Goal: Task Accomplishment & Management: Complete application form

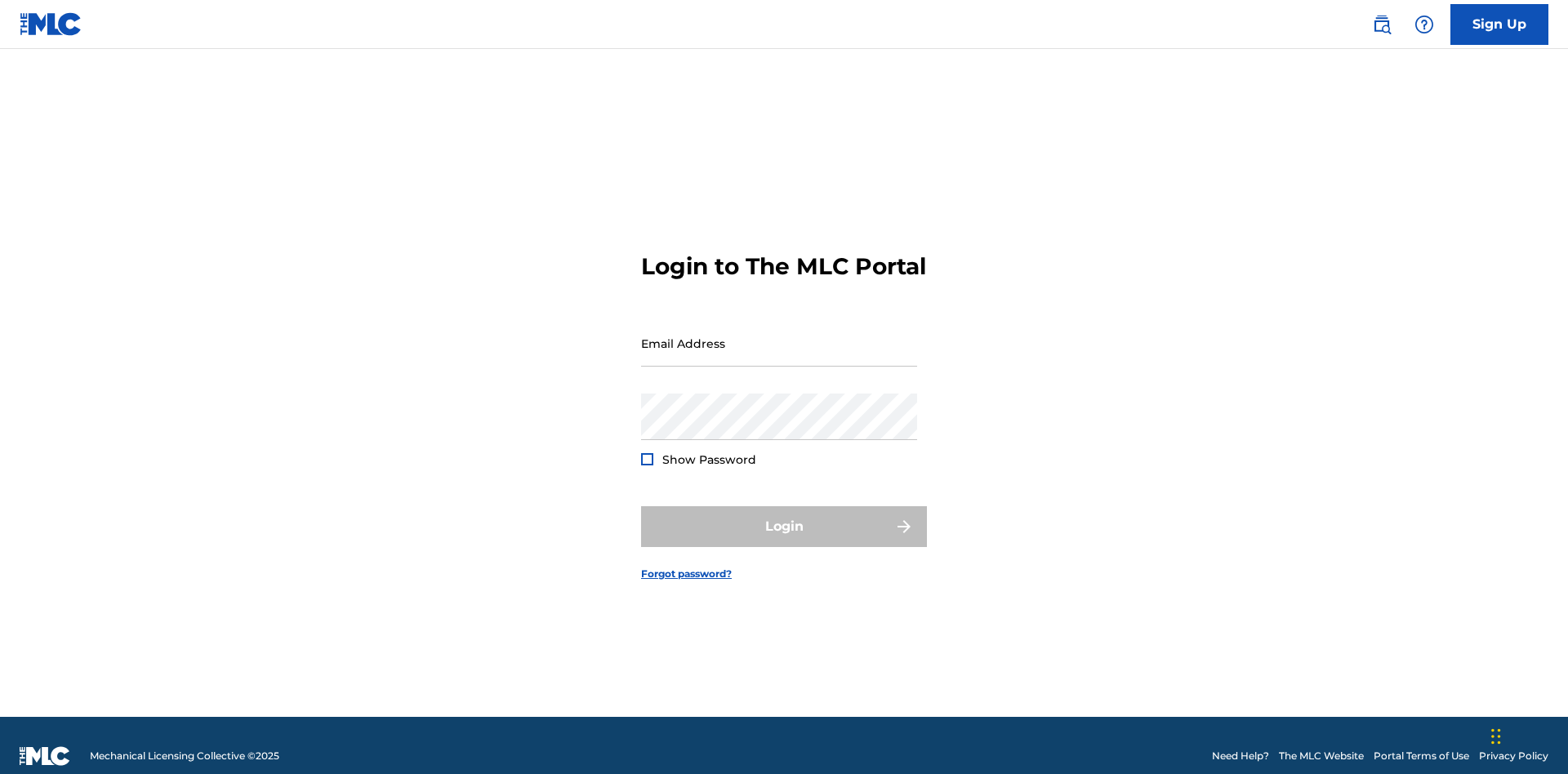
scroll to position [22, 0]
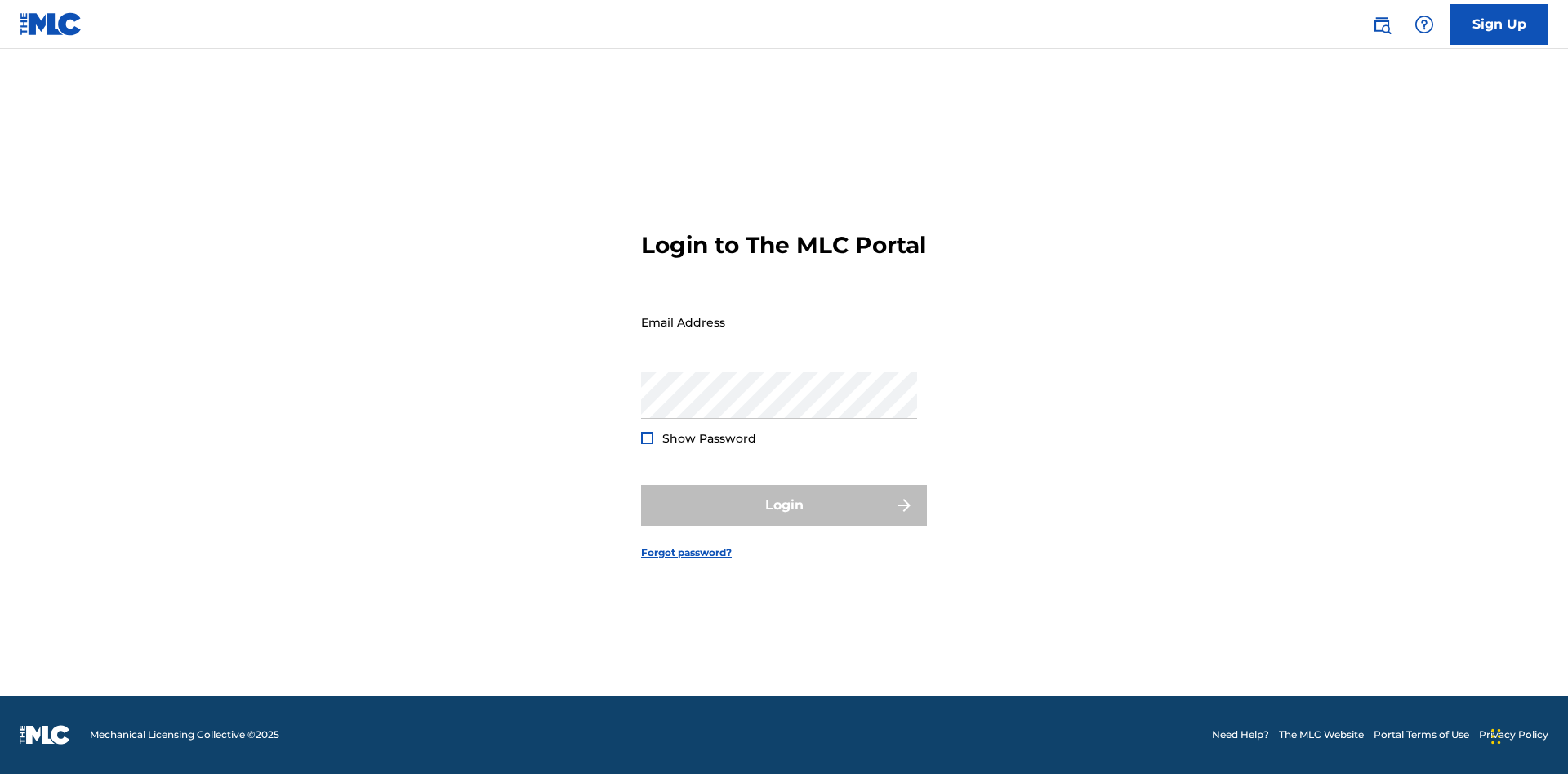
click at [779, 336] on input "Email Address" at bounding box center [779, 322] width 276 height 47
type input "Duke.McTesterson@gmail.com"
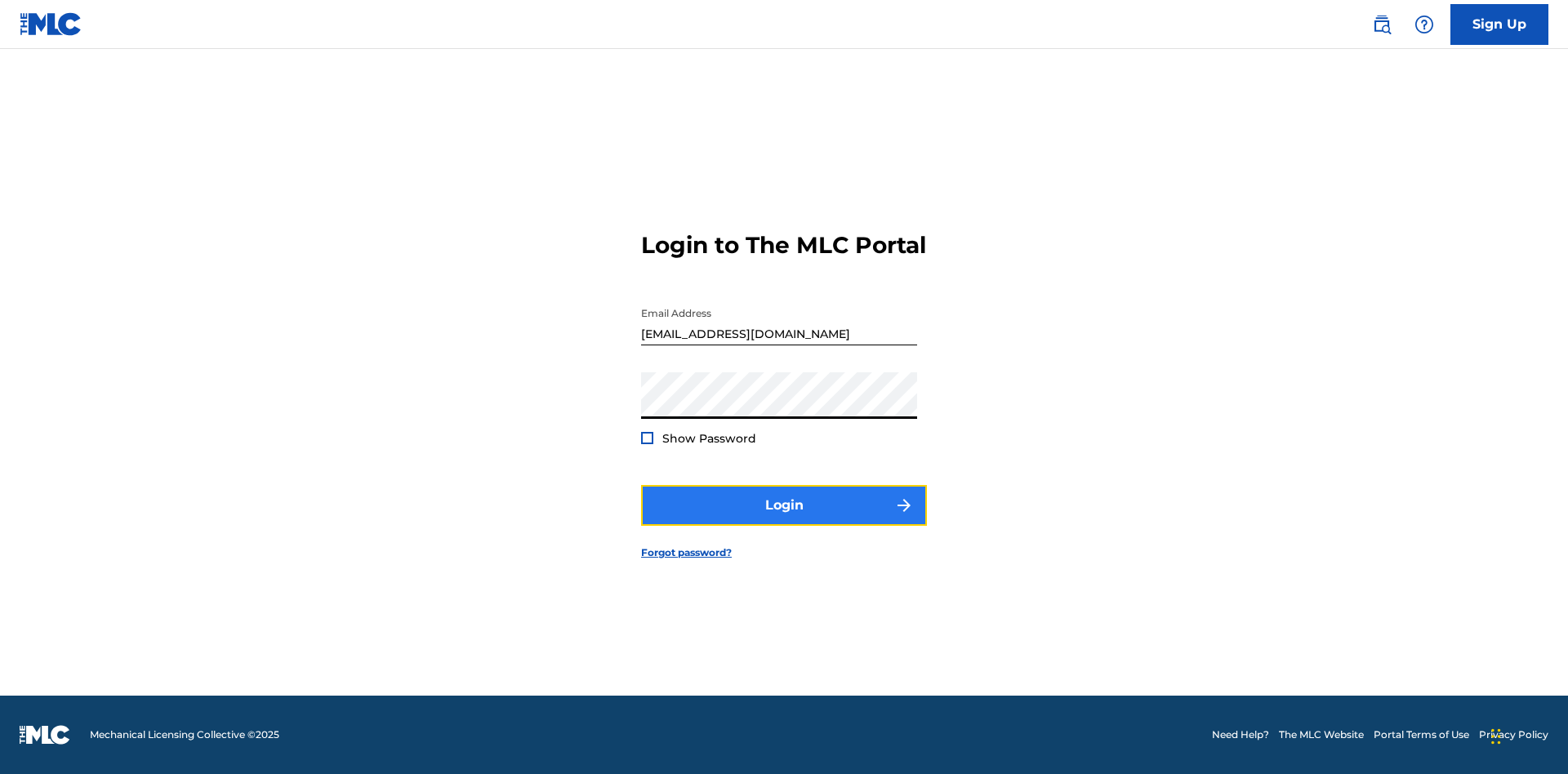
click at [784, 520] on button "Login" at bounding box center [784, 506] width 286 height 41
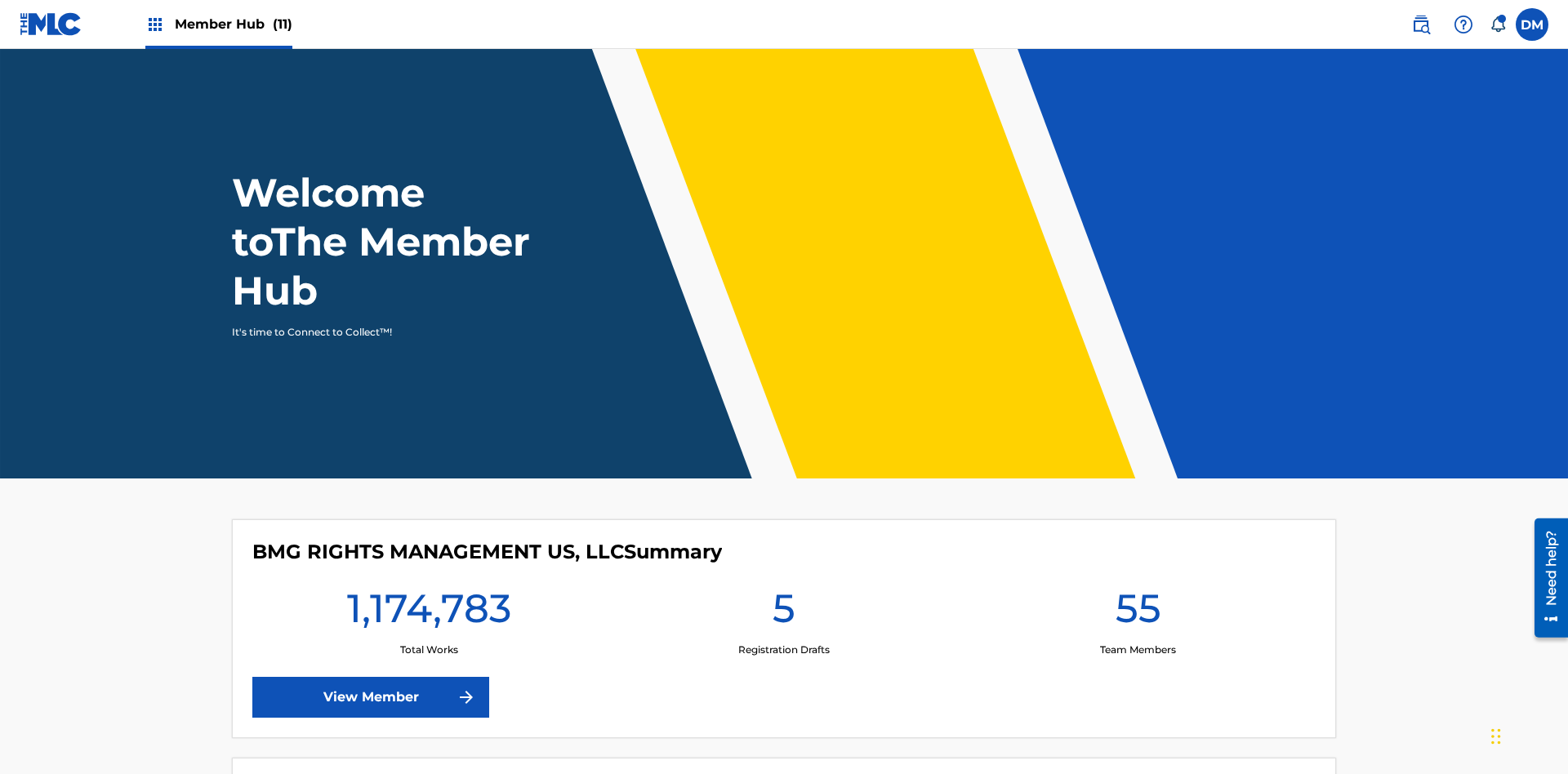
click at [233, 23] on span "Member Hub (11)" at bounding box center [234, 23] width 117 height 19
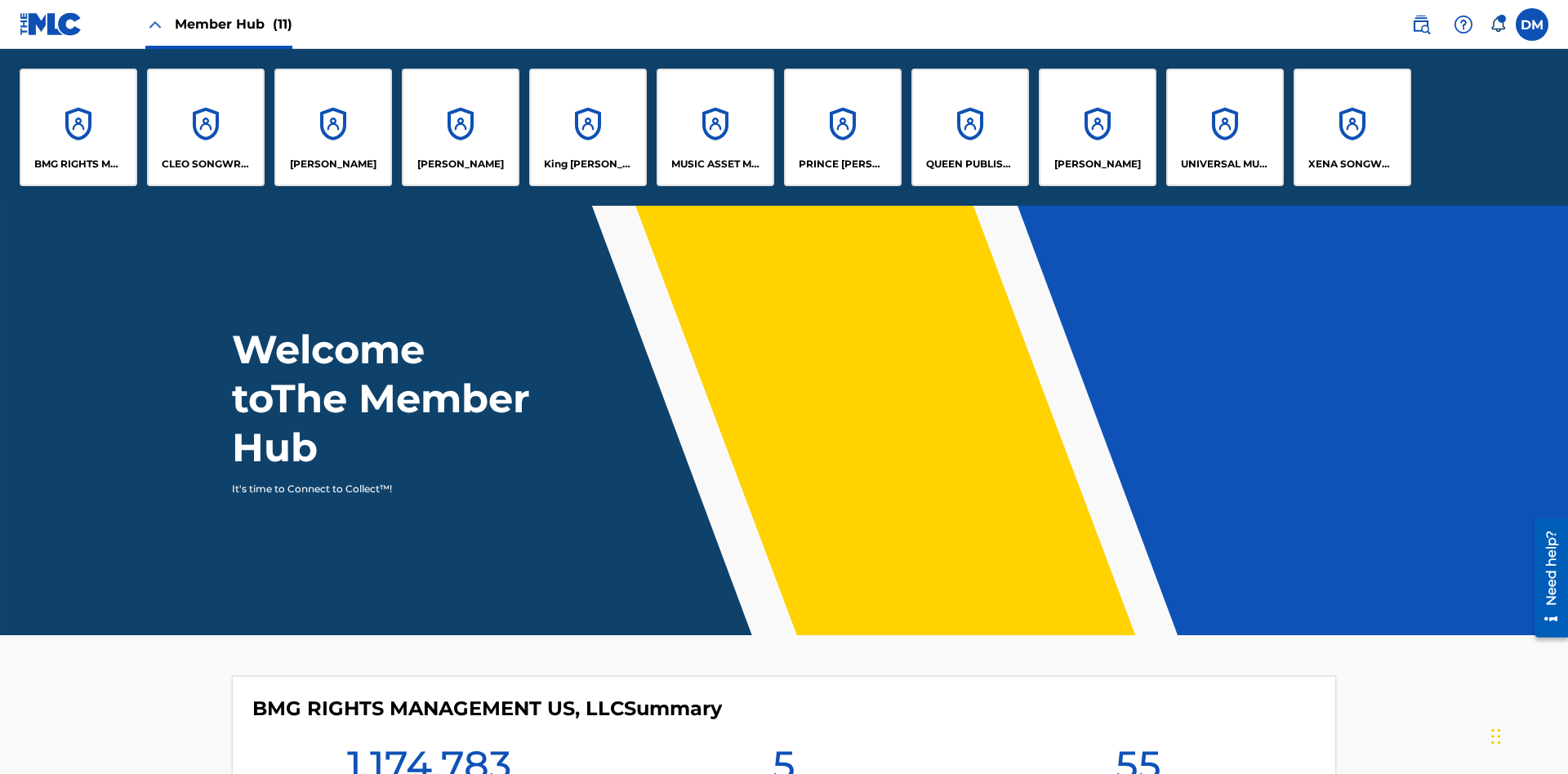
scroll to position [59, 0]
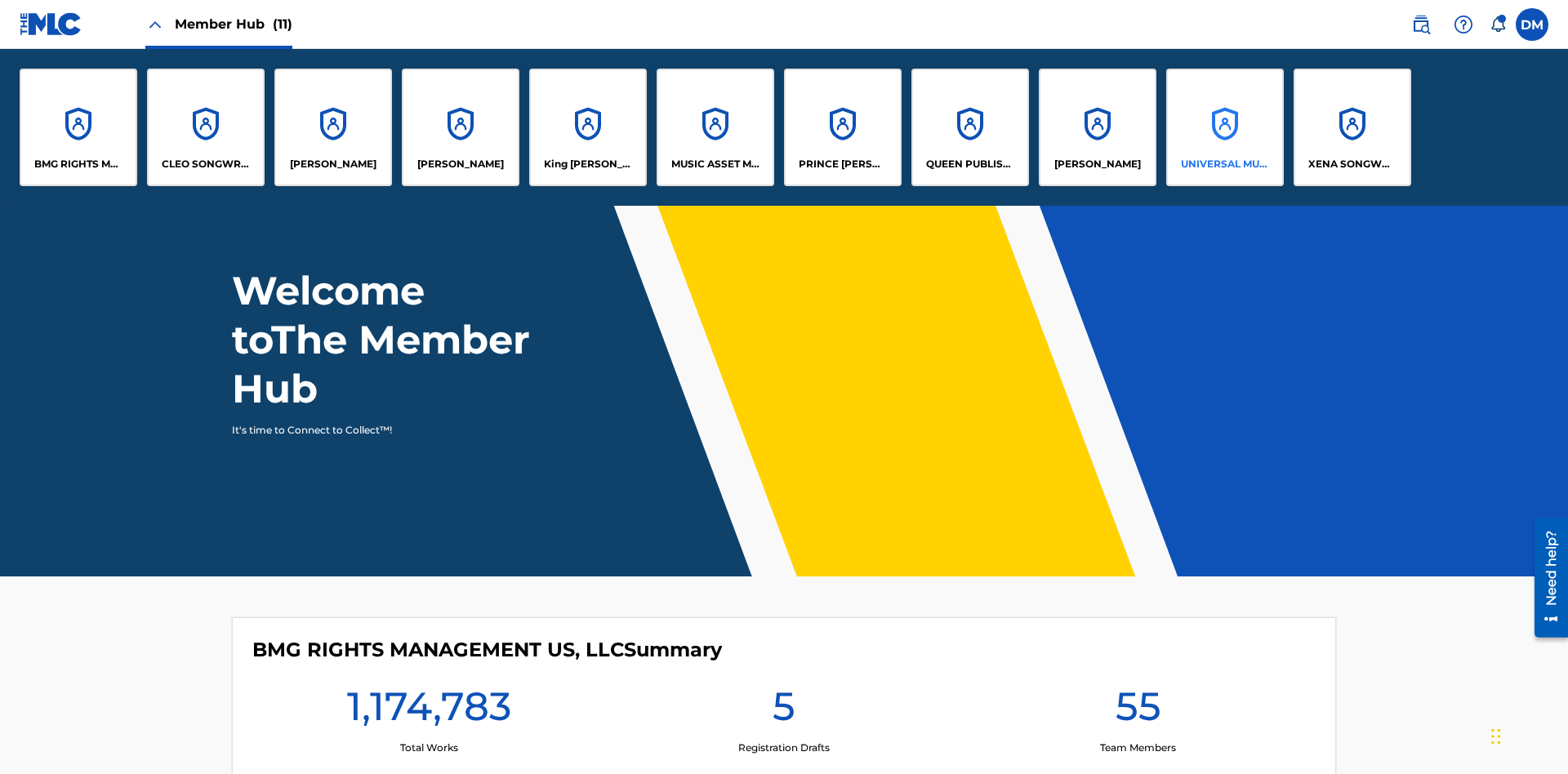
click at [1223, 164] on p "UNIVERSAL MUSIC PUB GROUP" at bounding box center [1224, 163] width 89 height 15
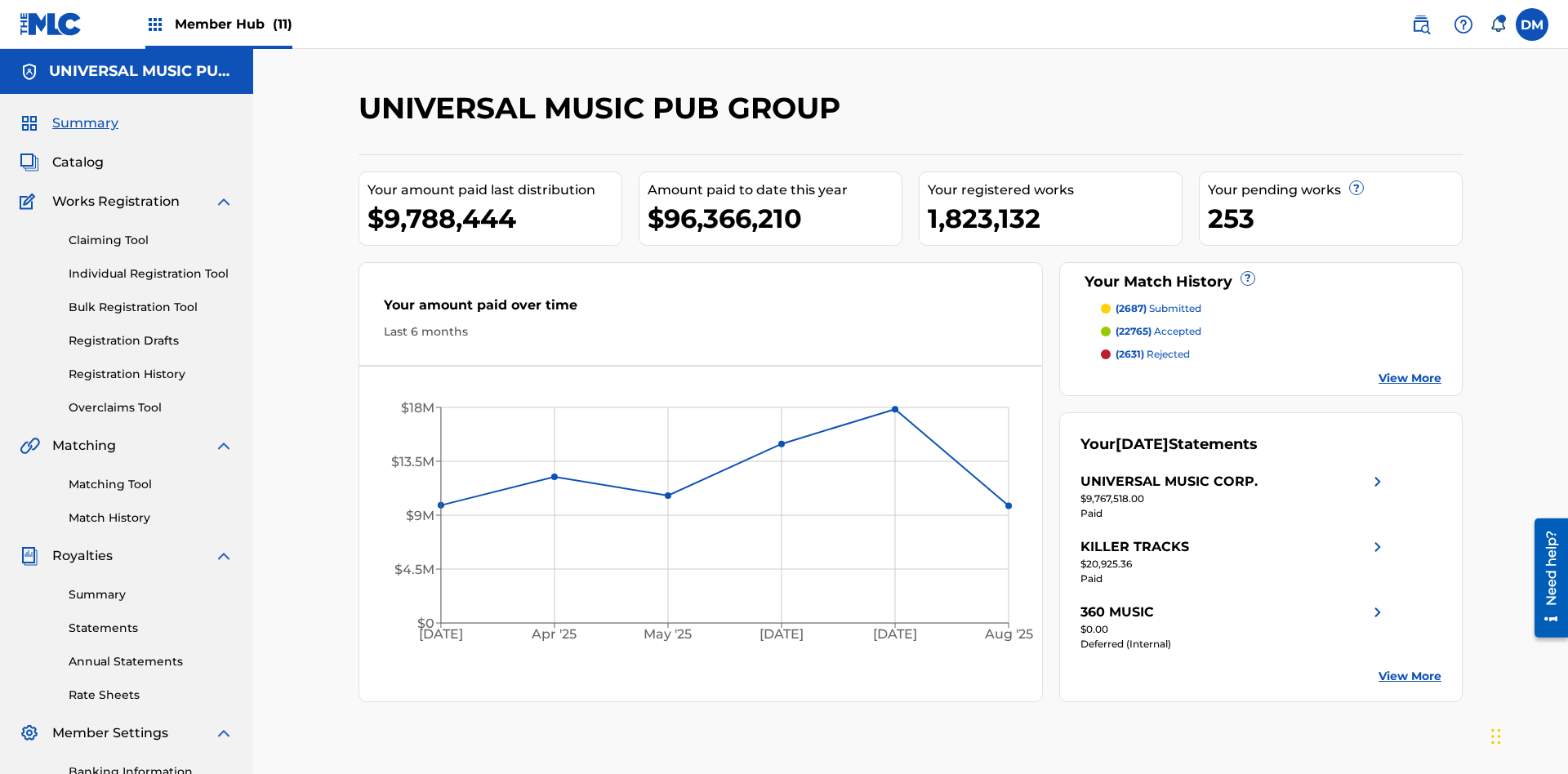
scroll to position [167, 0]
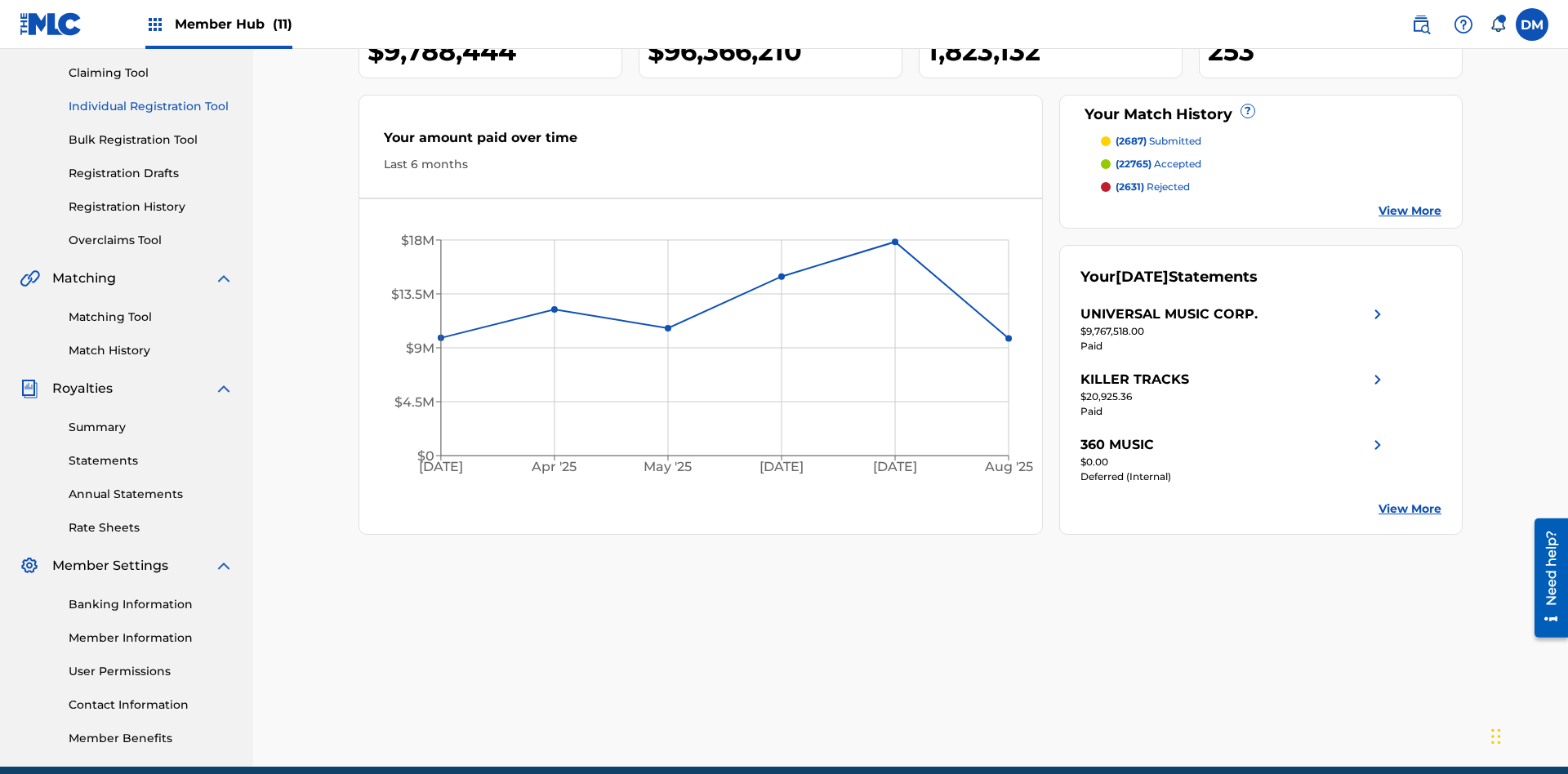
click at [151, 106] on link "Individual Registration Tool" at bounding box center [151, 107] width 165 height 18
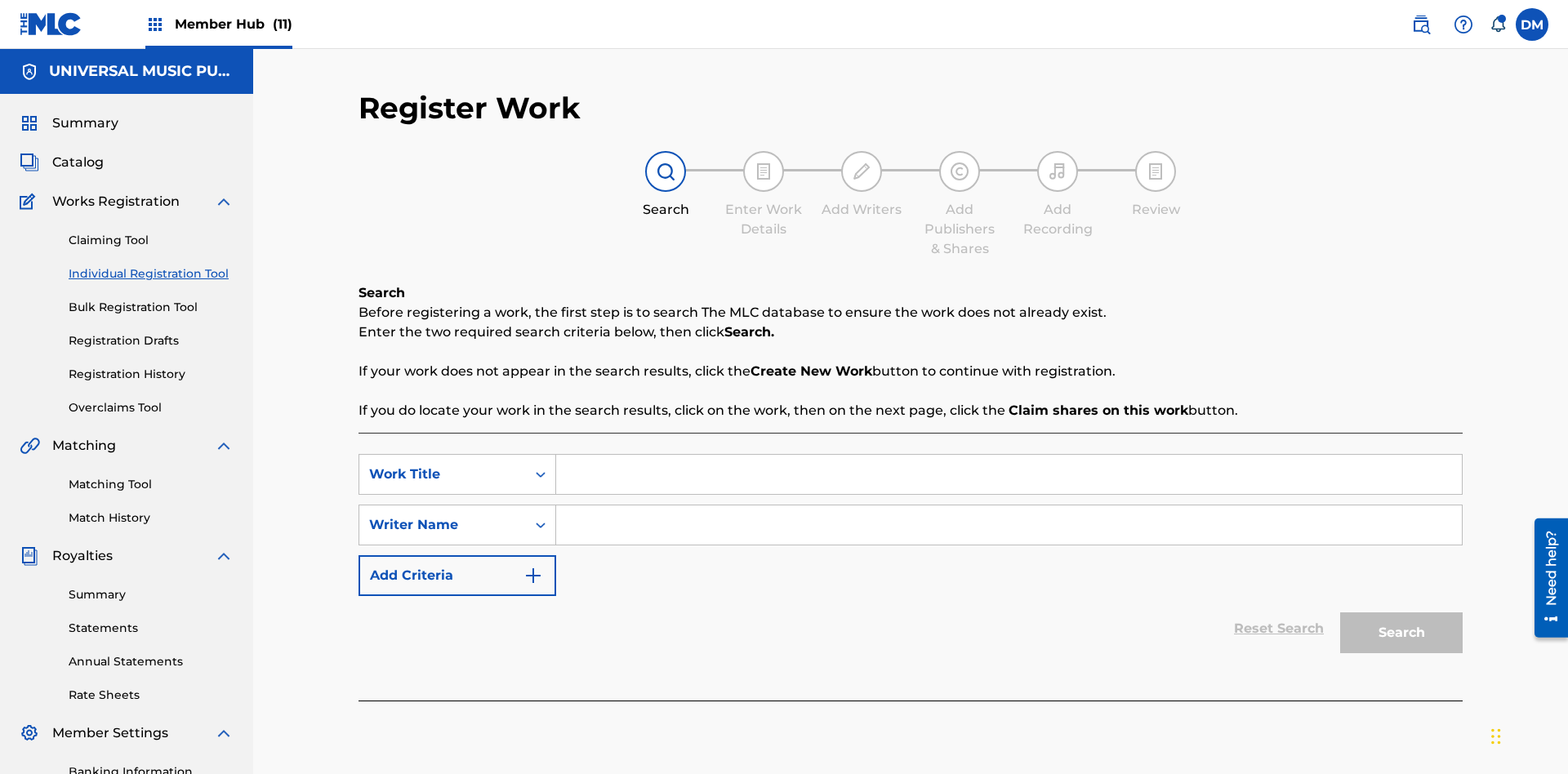
scroll to position [239, 0]
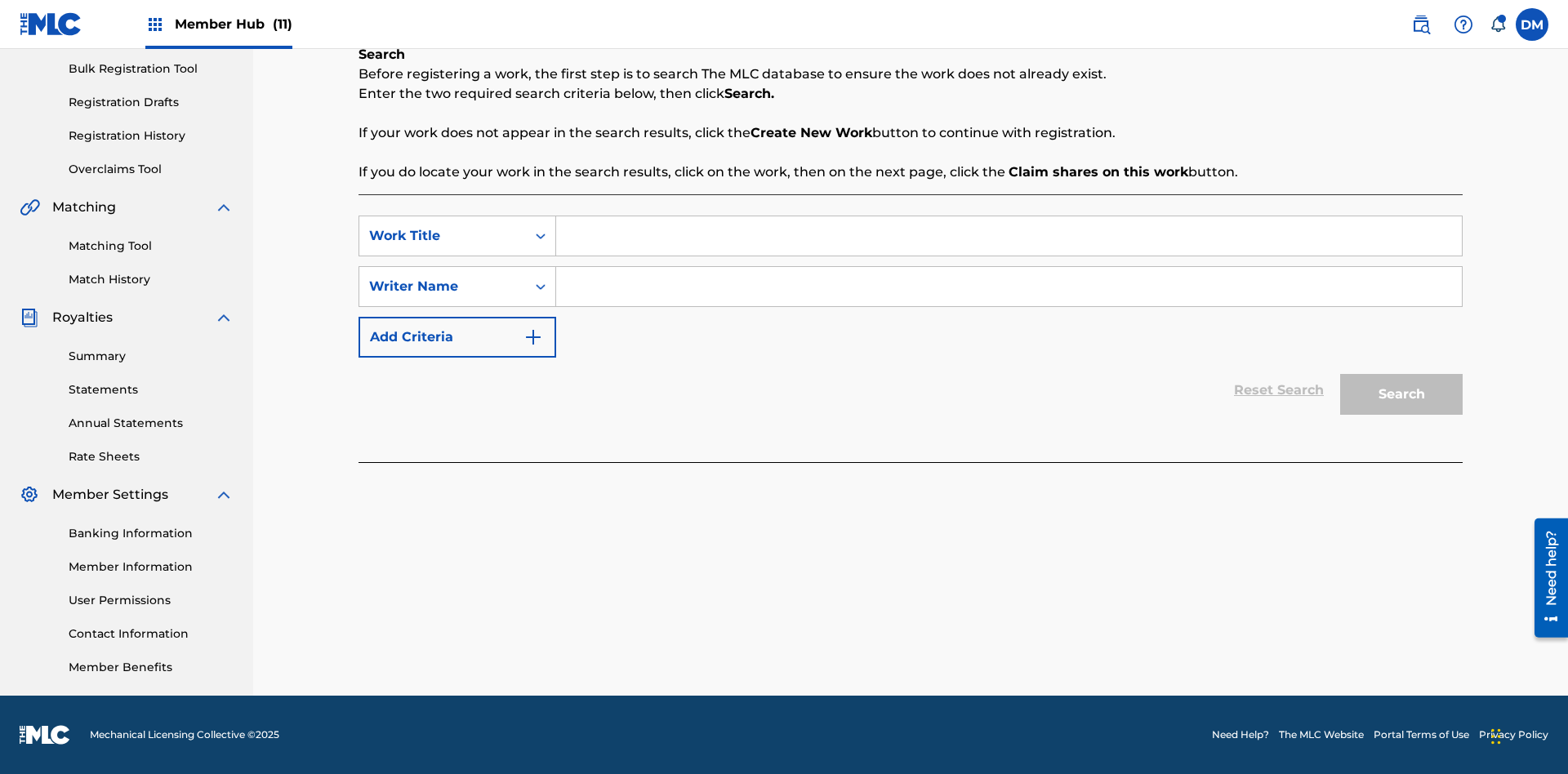
click at [1008, 236] on input "Search Form" at bounding box center [1008, 236] width 905 height 39
type input "Save At Writer-Add Writers Page Prior To Adding Roles"
click at [1008, 287] on input "Search Form" at bounding box center [1008, 287] width 905 height 39
type input "QWERTYUIOP"
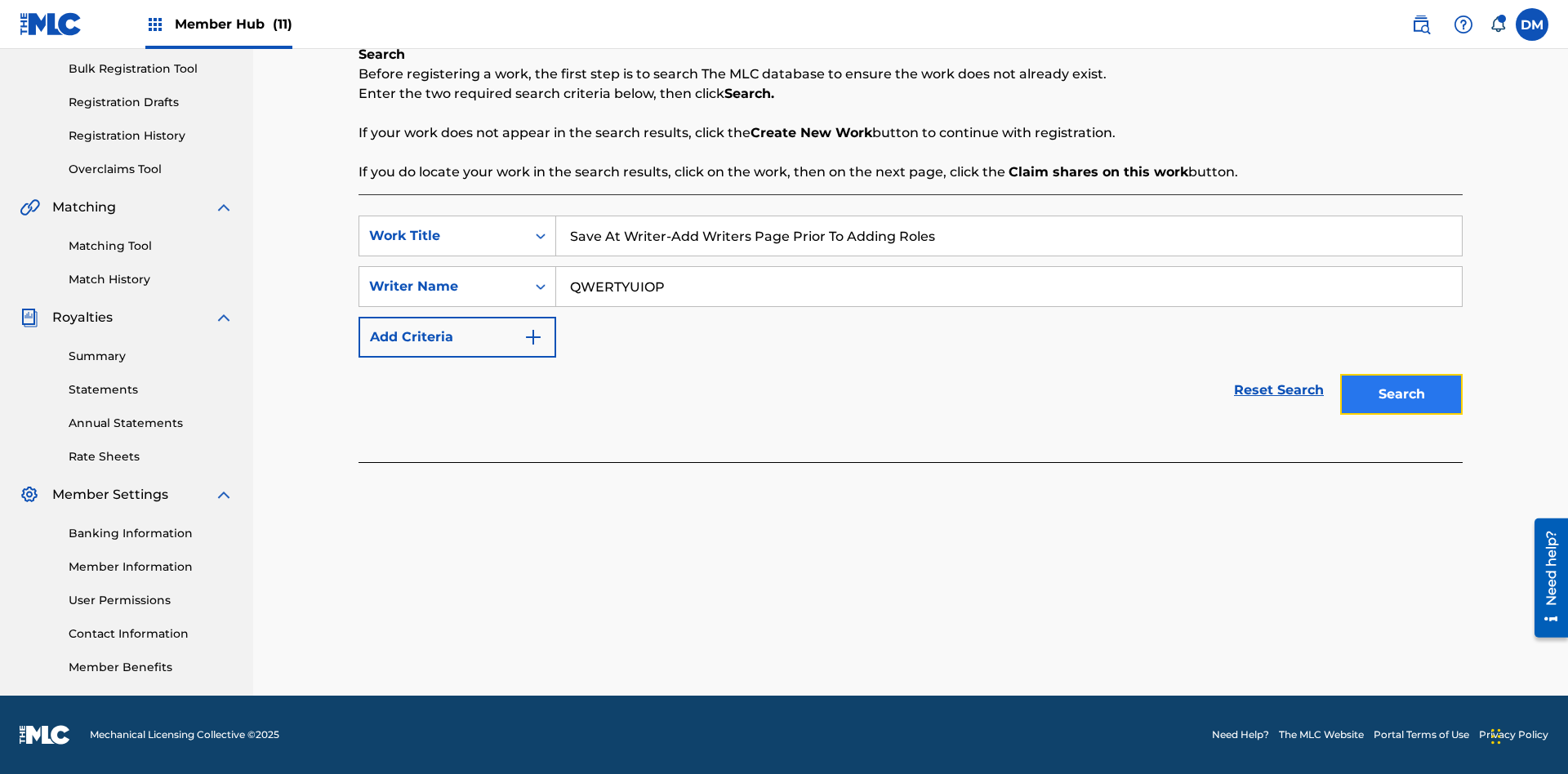
click at [1401, 394] on button "Search" at bounding box center [1401, 394] width 122 height 41
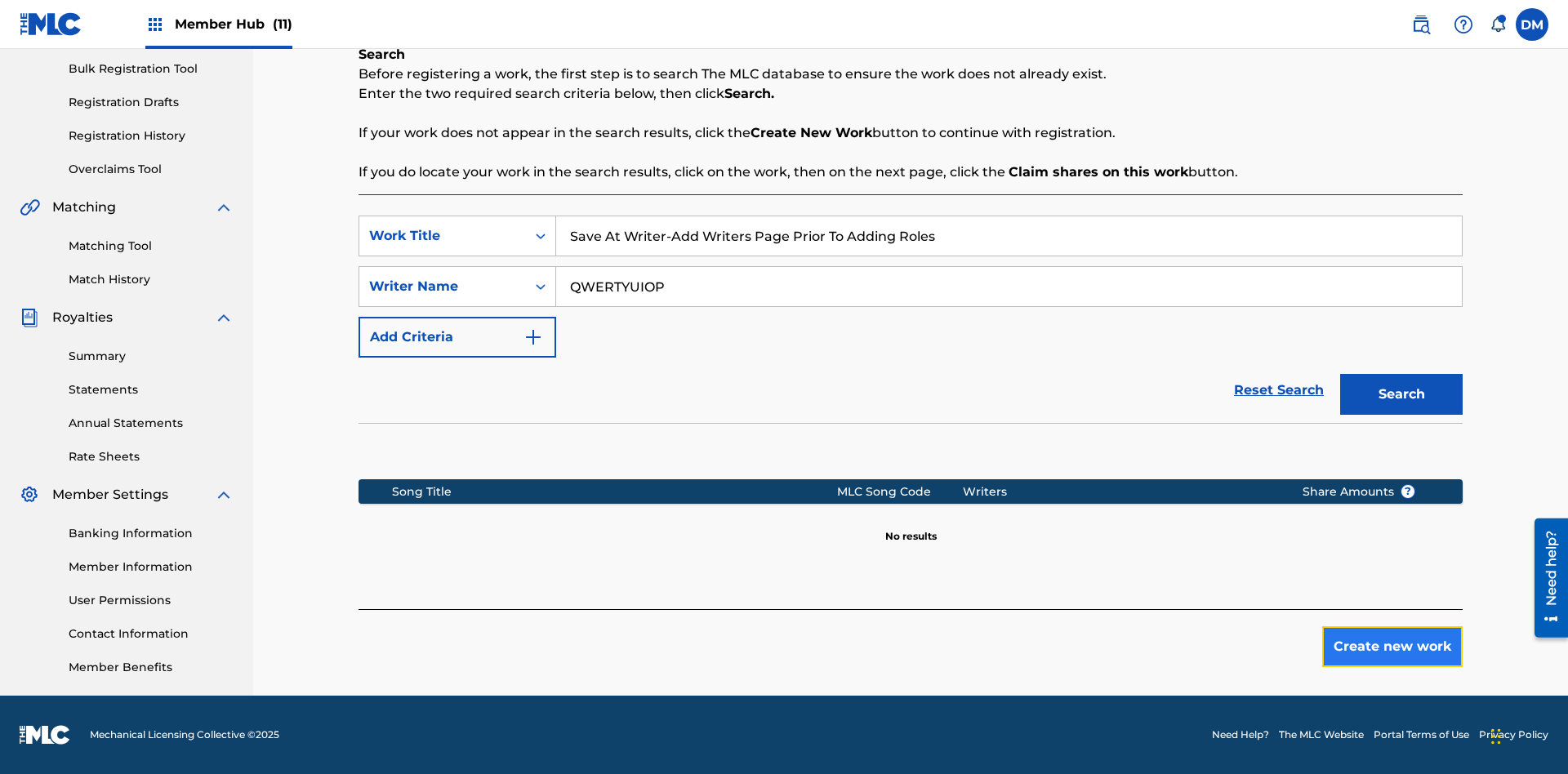
click at [1392, 647] on button "Create new work" at bounding box center [1392, 647] width 140 height 41
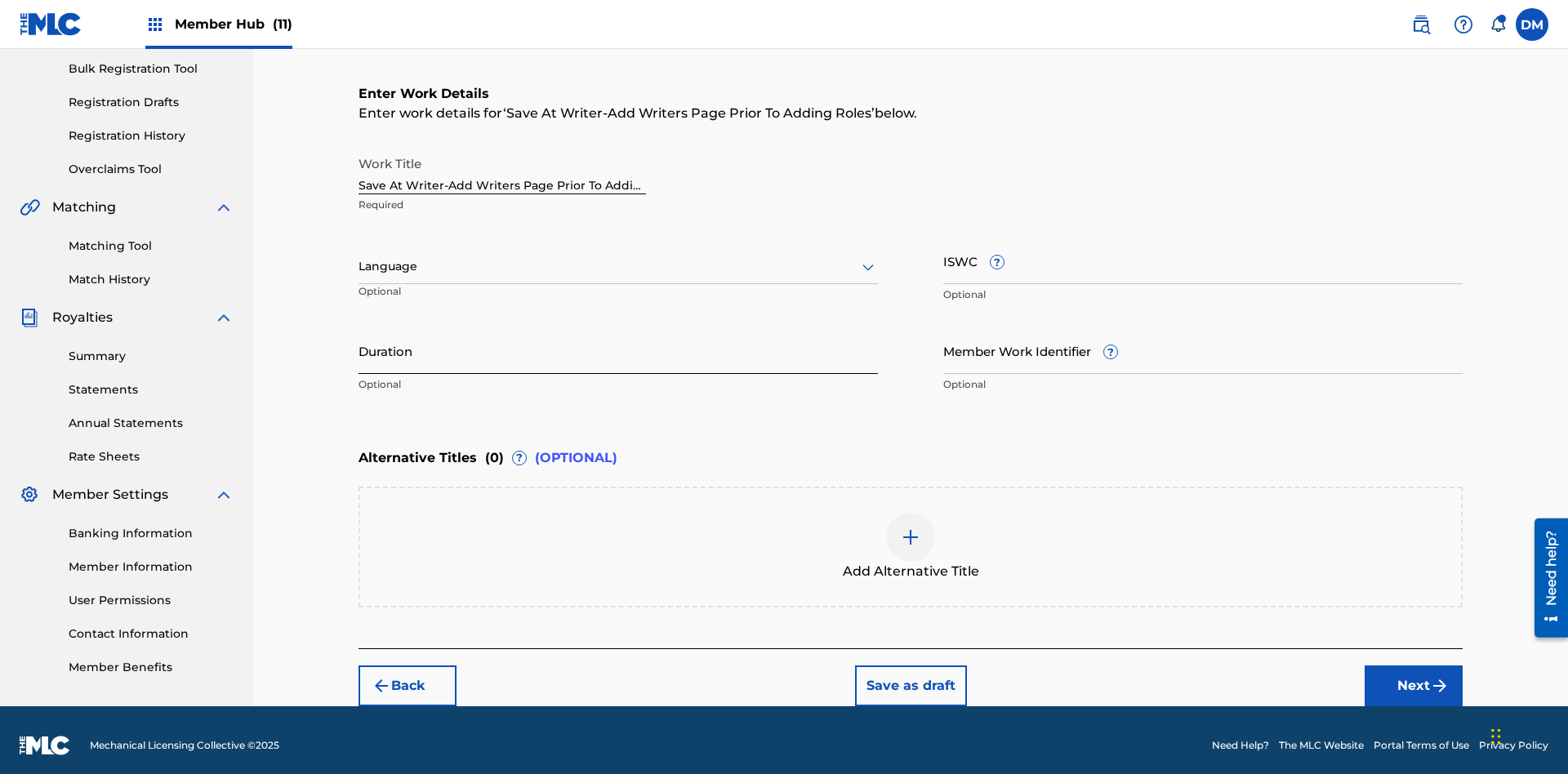
click at [618, 340] on input "Duration" at bounding box center [618, 351] width 520 height 47
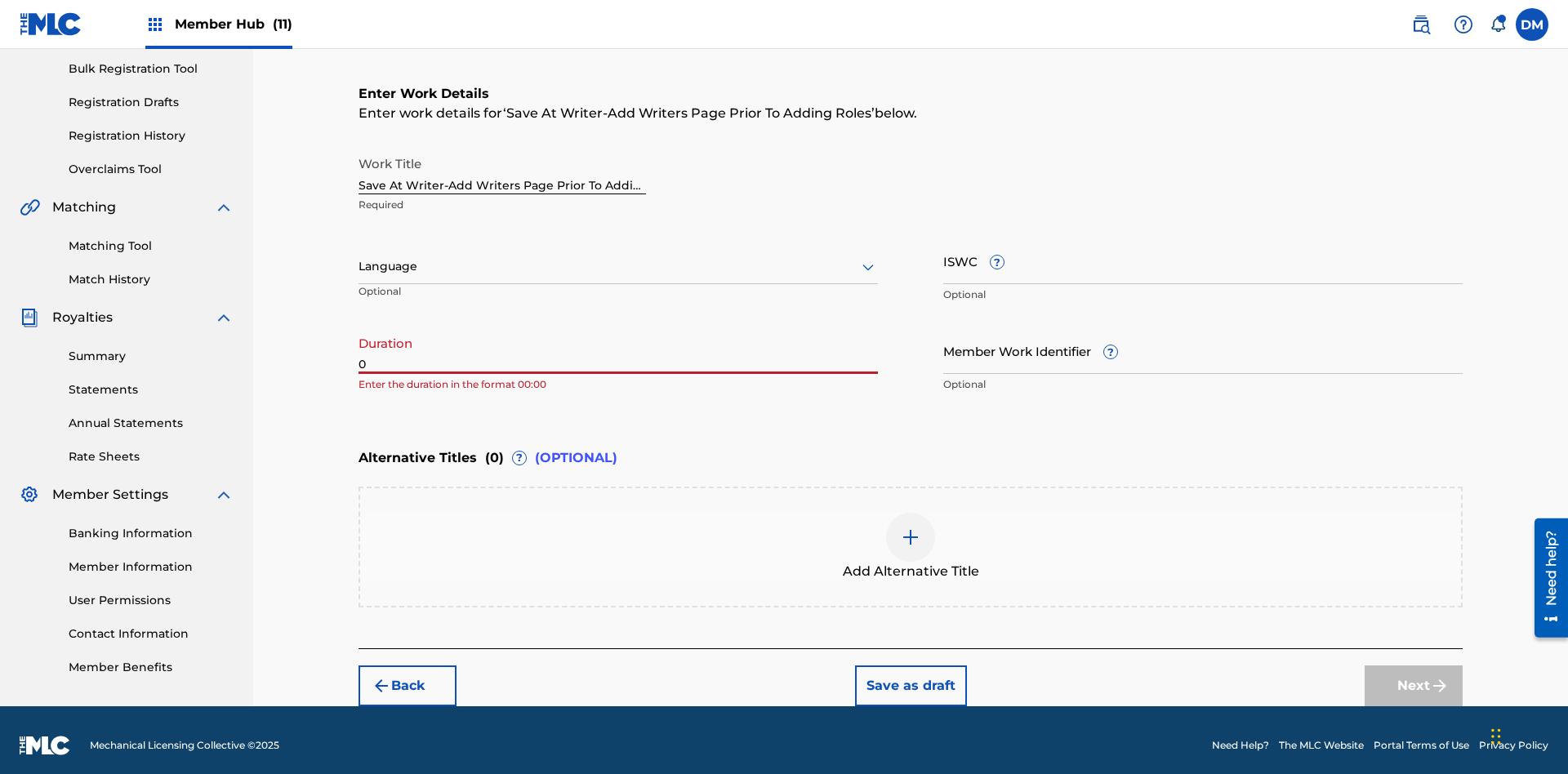
click at [618, 340] on input "0" at bounding box center [618, 351] width 520 height 47
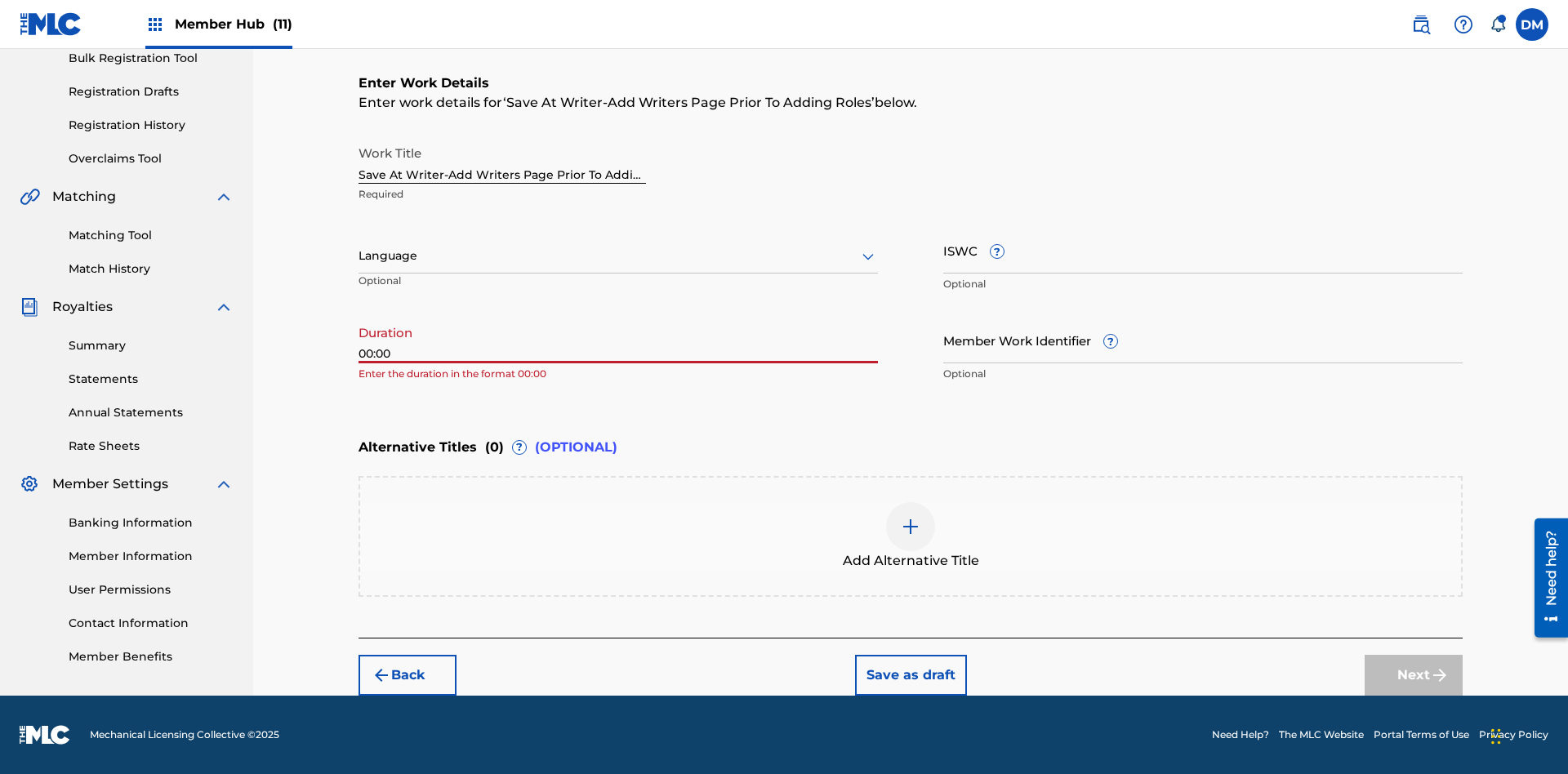
type input "00:00"
click at [868, 256] on icon at bounding box center [868, 256] width 20 height 20
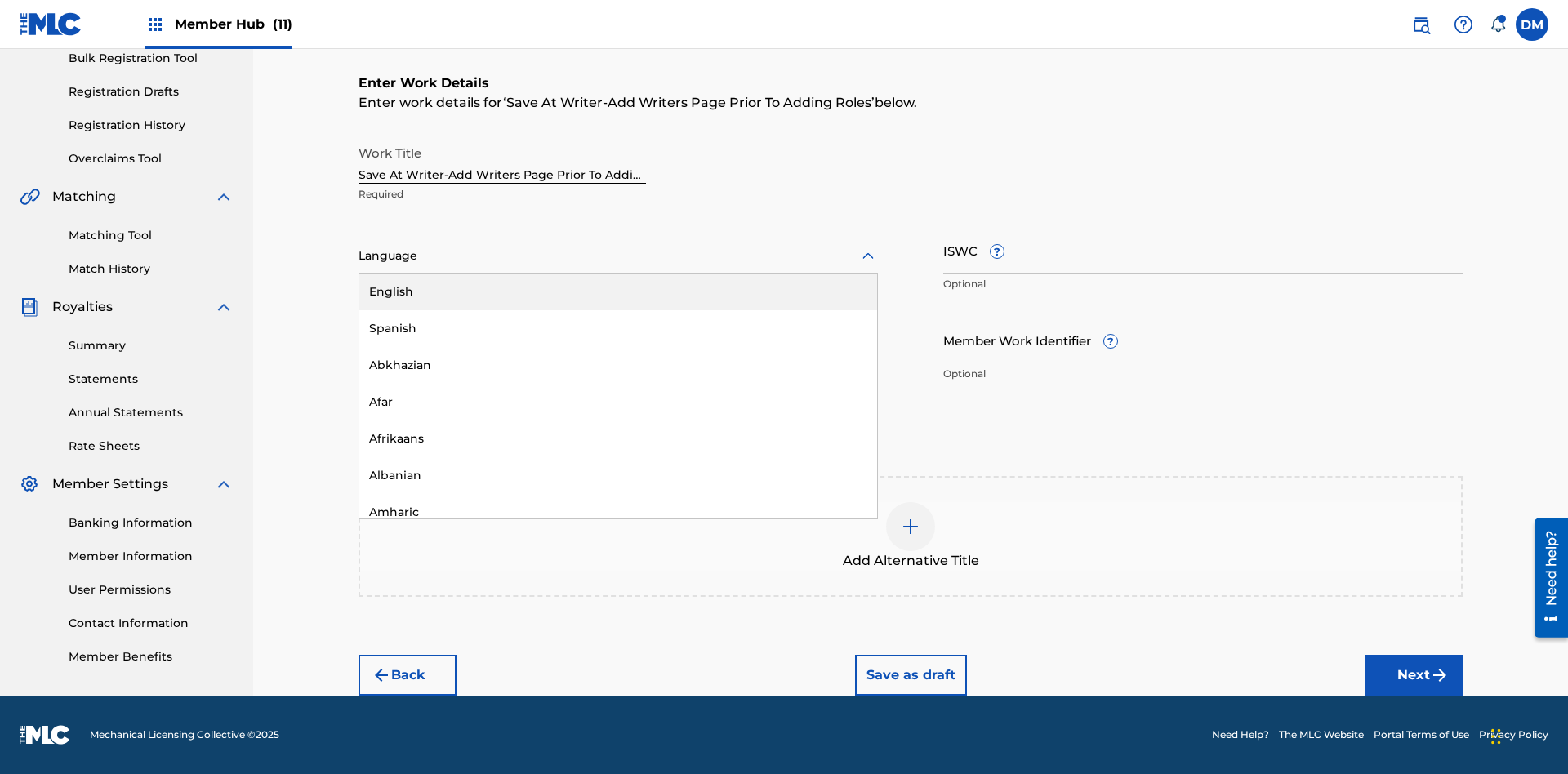
click at [618, 401] on div "Afar" at bounding box center [618, 402] width 518 height 37
click at [1203, 340] on input "Member Work Identifier ?" at bounding box center [1202, 341] width 520 height 47
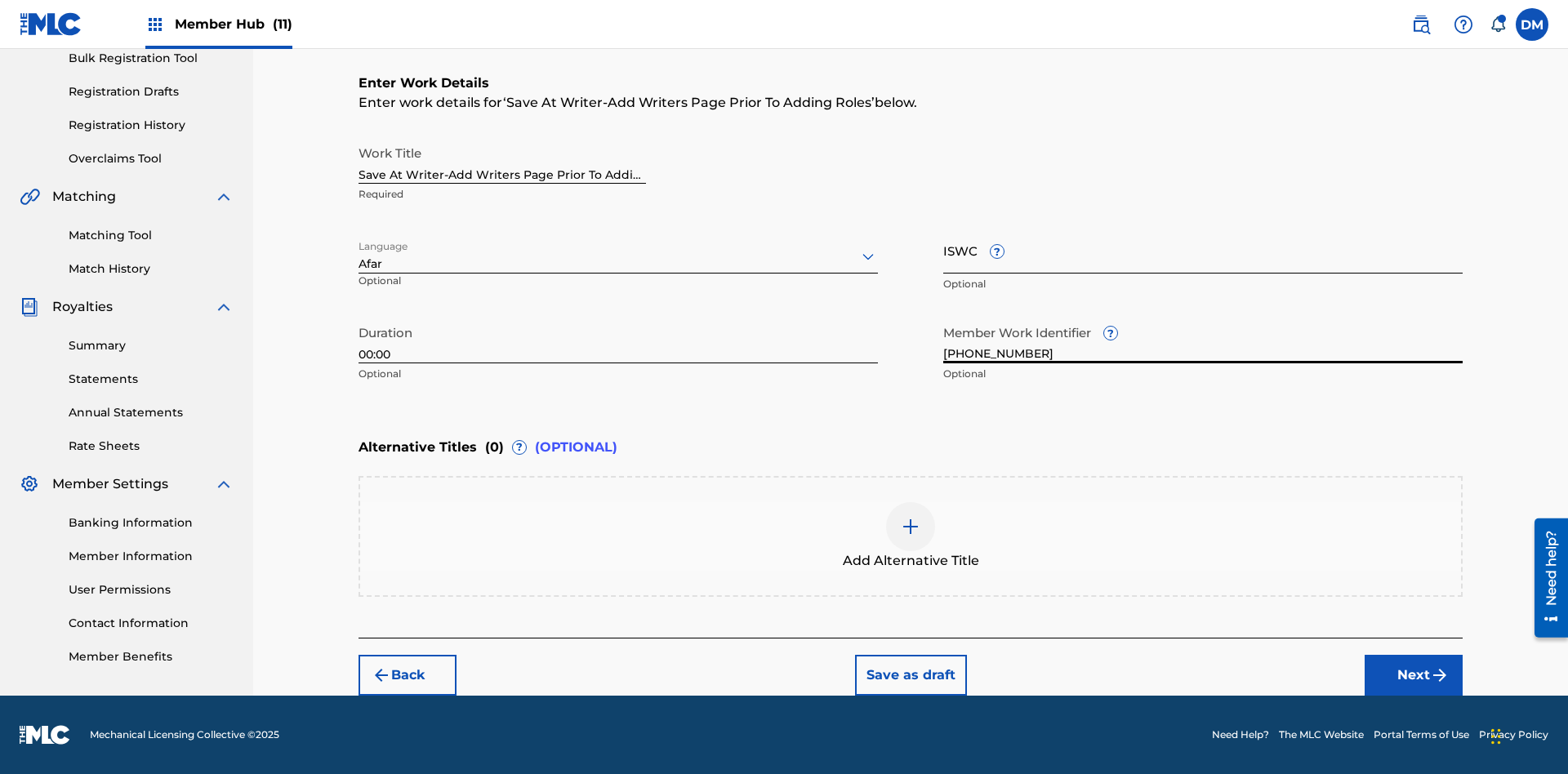
type input "2025.09.23.04"
click at [1203, 250] on input "ISWC ?" at bounding box center [1202, 250] width 520 height 47
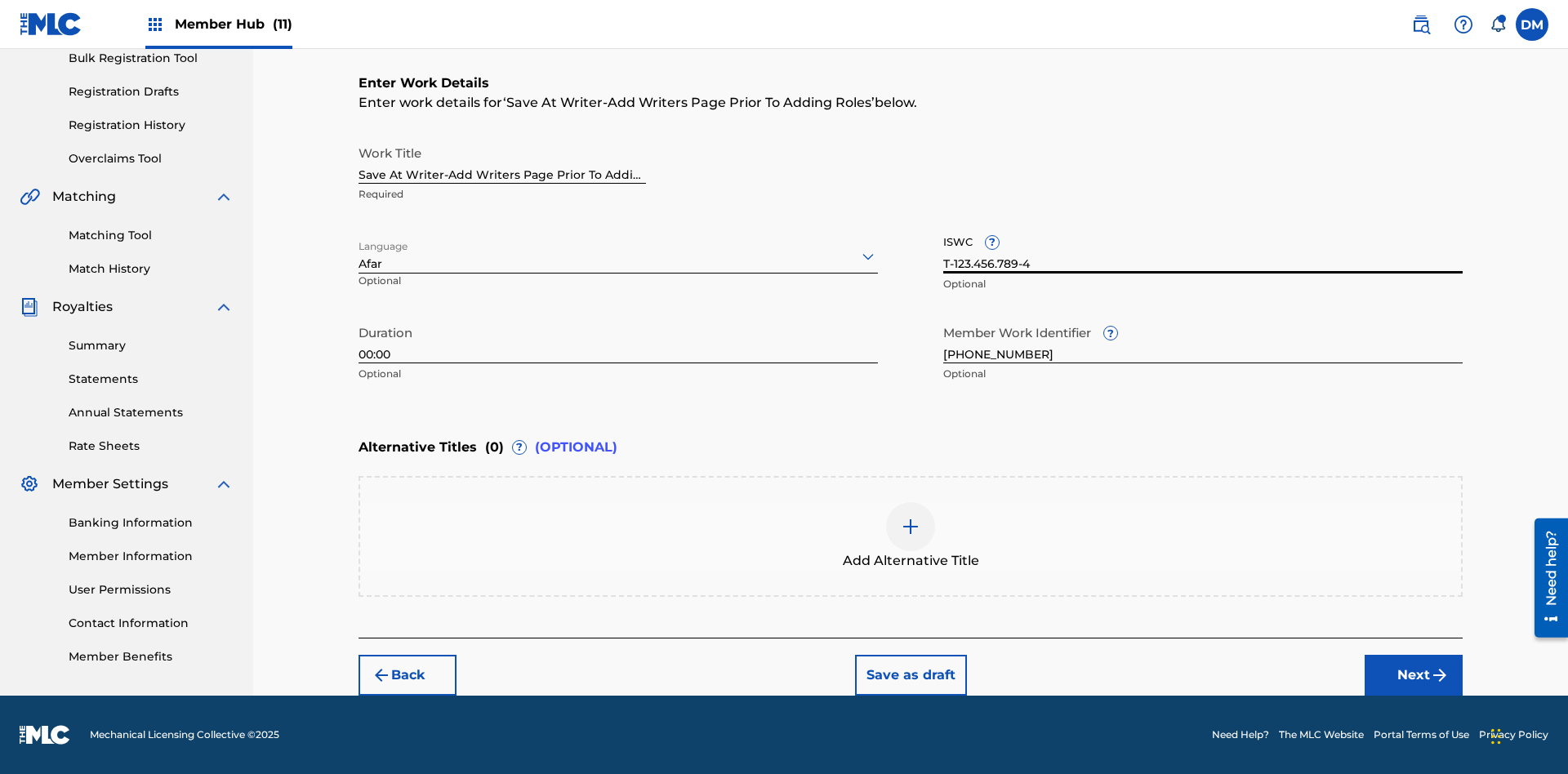
type input "T-123.456.789-4"
click at [910, 535] on img at bounding box center [910, 526] width 20 height 20
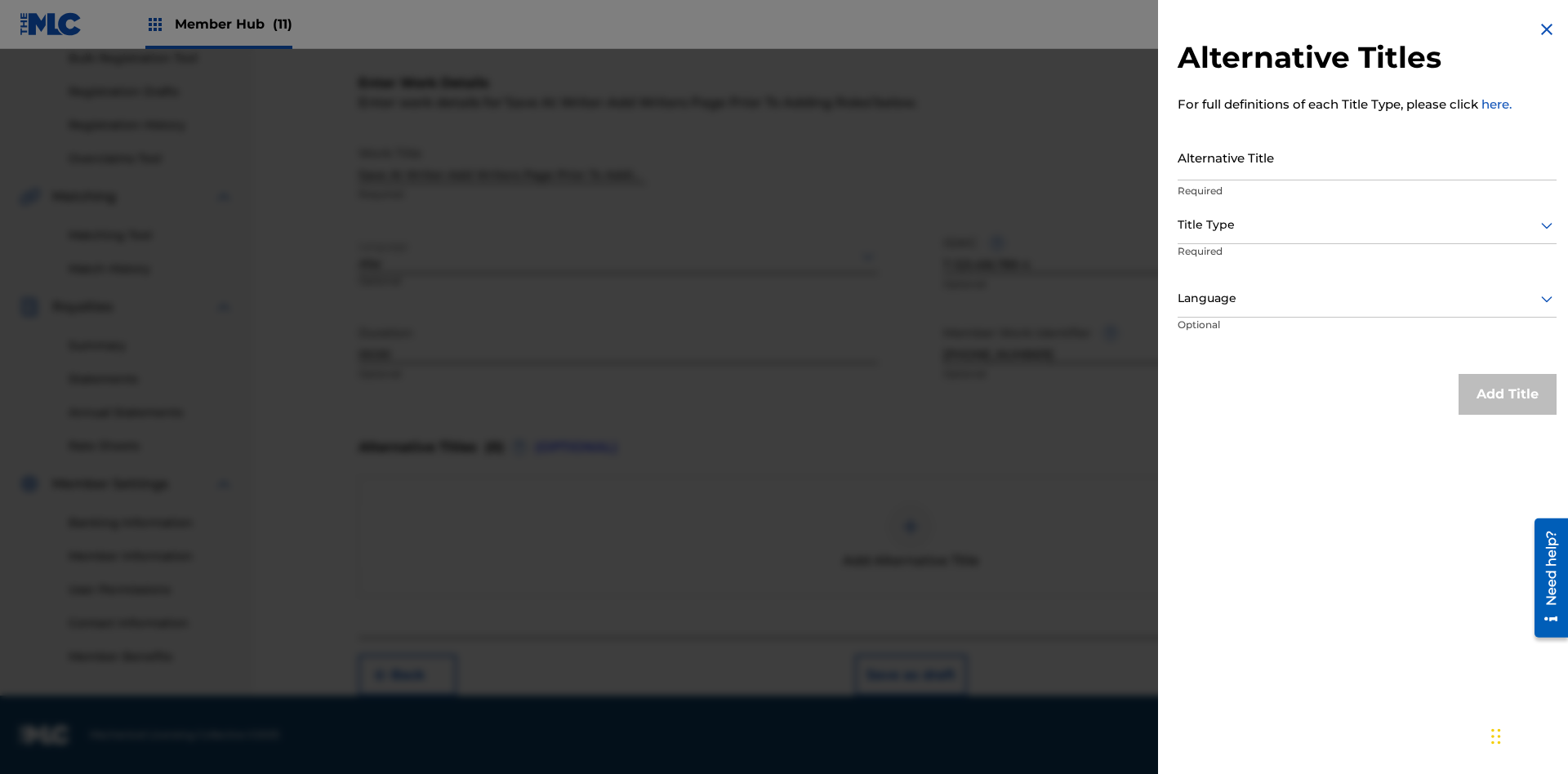
click at [1366, 157] on input "Alternative Title" at bounding box center [1366, 158] width 379 height 47
type input "Alt Title"
click at [1366, 224] on div at bounding box center [1366, 224] width 379 height 21
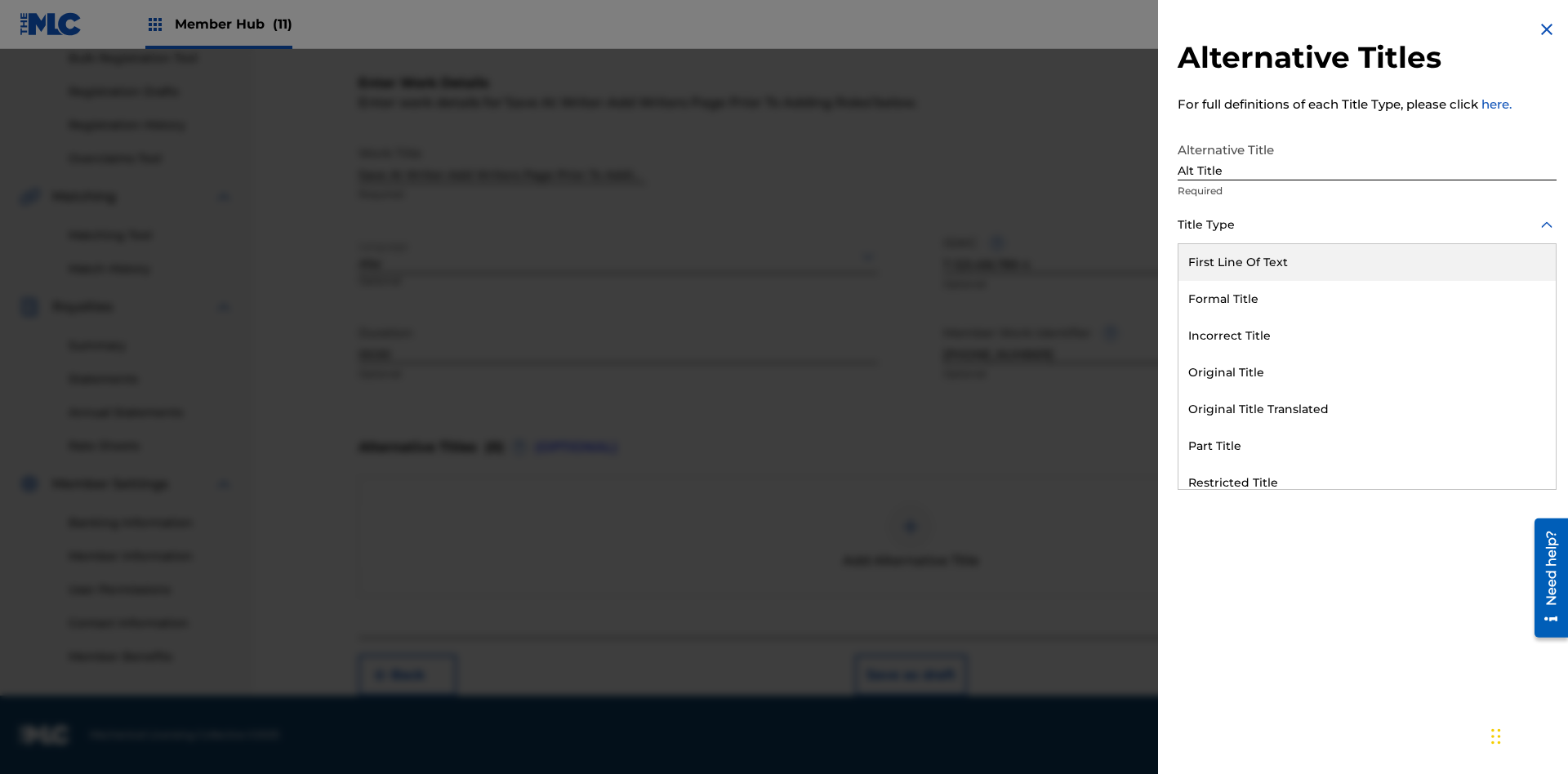
click at [1366, 372] on div "Original Title" at bounding box center [1366, 373] width 377 height 37
click at [1366, 297] on div at bounding box center [1366, 297] width 379 height 21
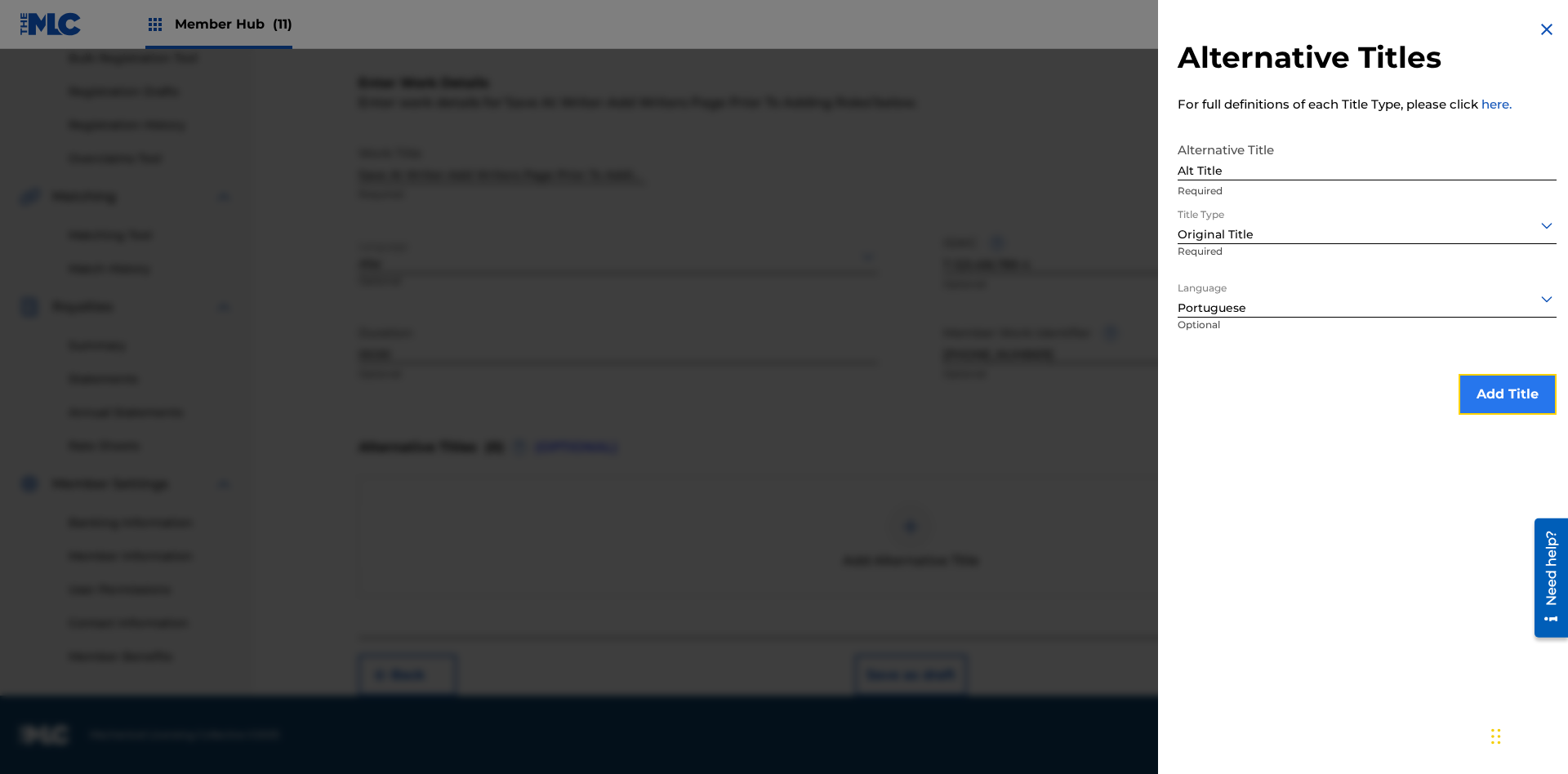
click at [1507, 393] on button "Add Title" at bounding box center [1507, 394] width 98 height 41
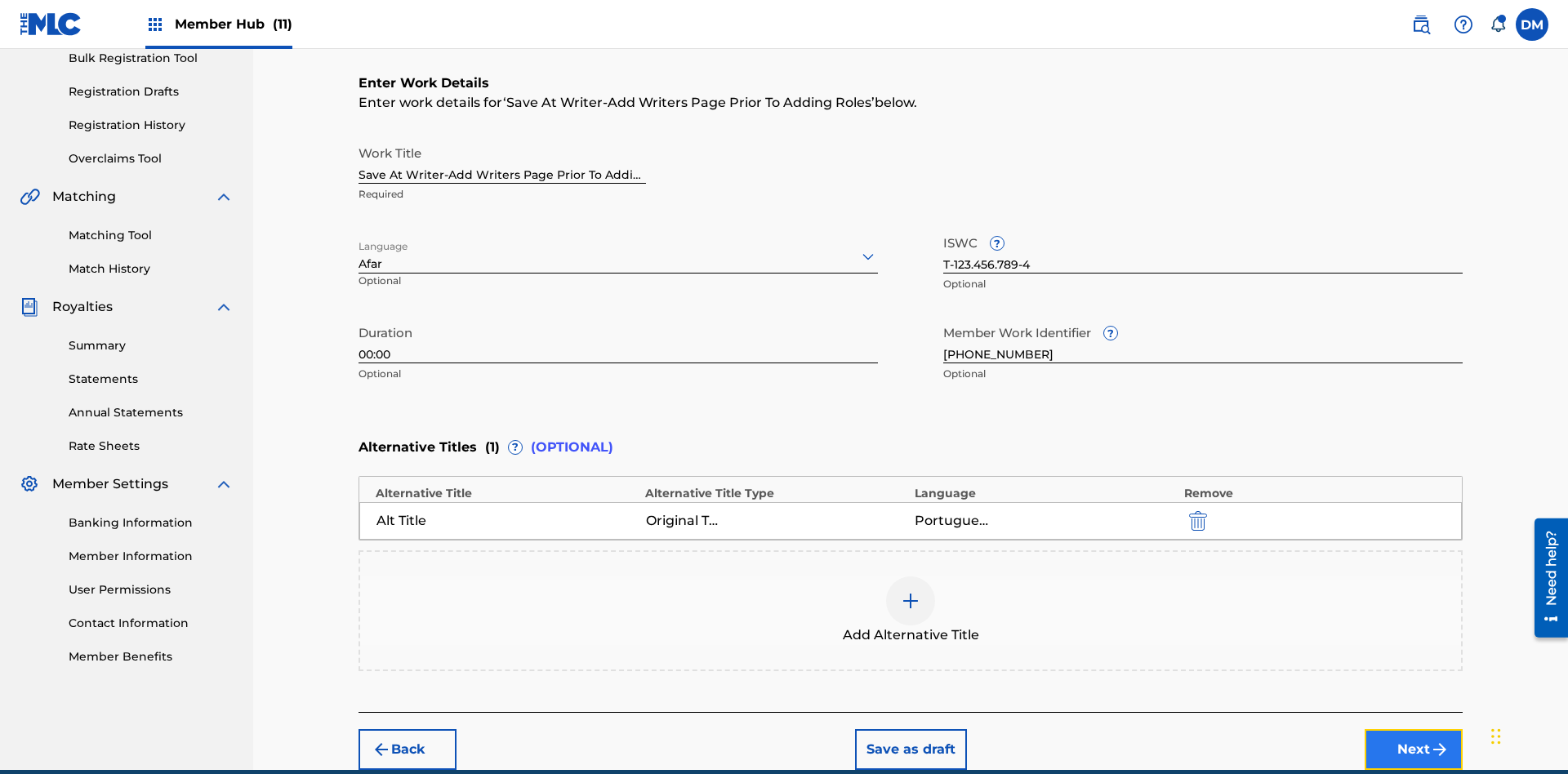
click at [1413, 729] on button "Next" at bounding box center [1413, 750] width 98 height 41
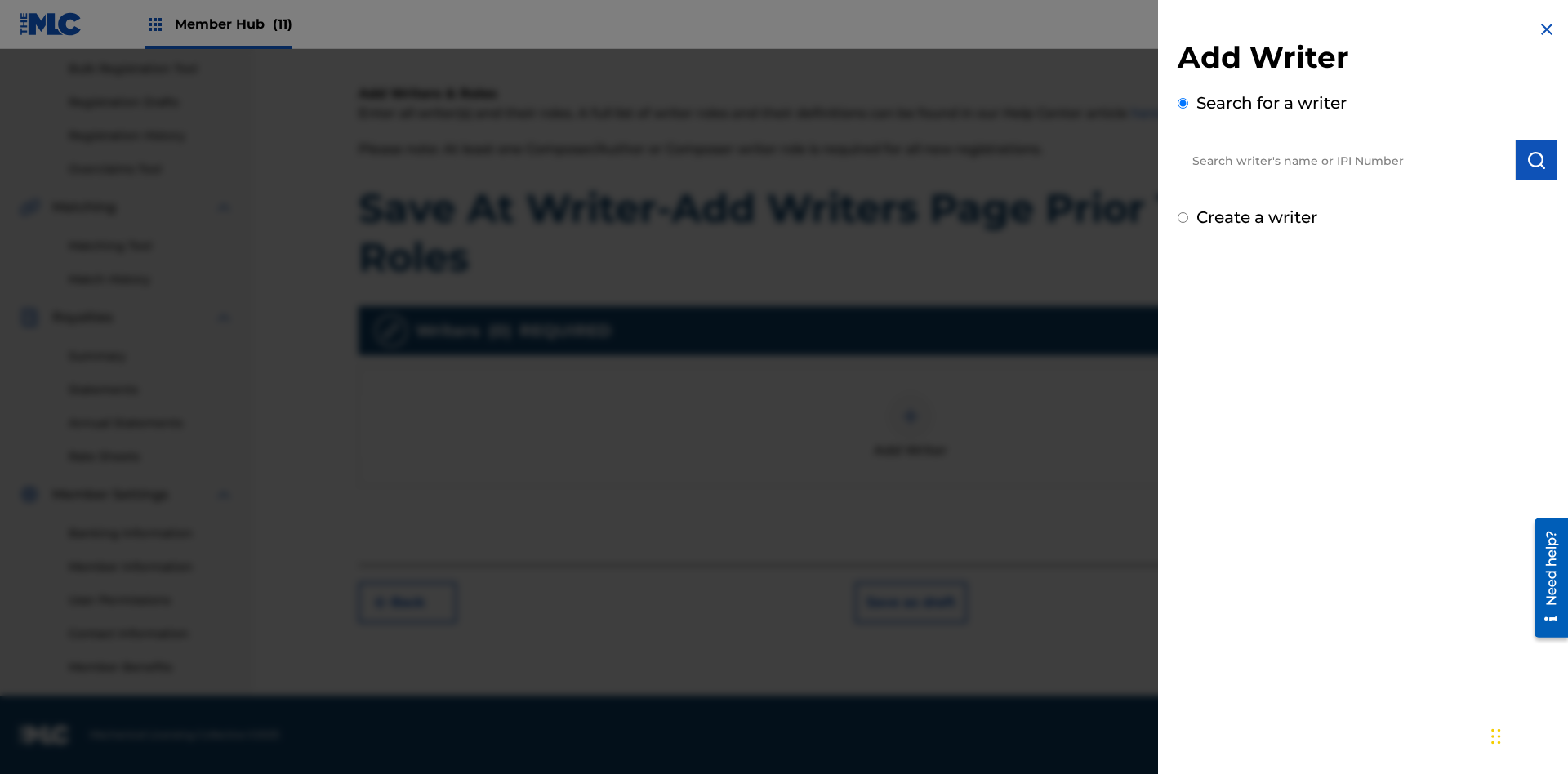
click at [1347, 160] on input "text" at bounding box center [1346, 160] width 338 height 41
type input "MARK STEVEN BERKOWITZ"
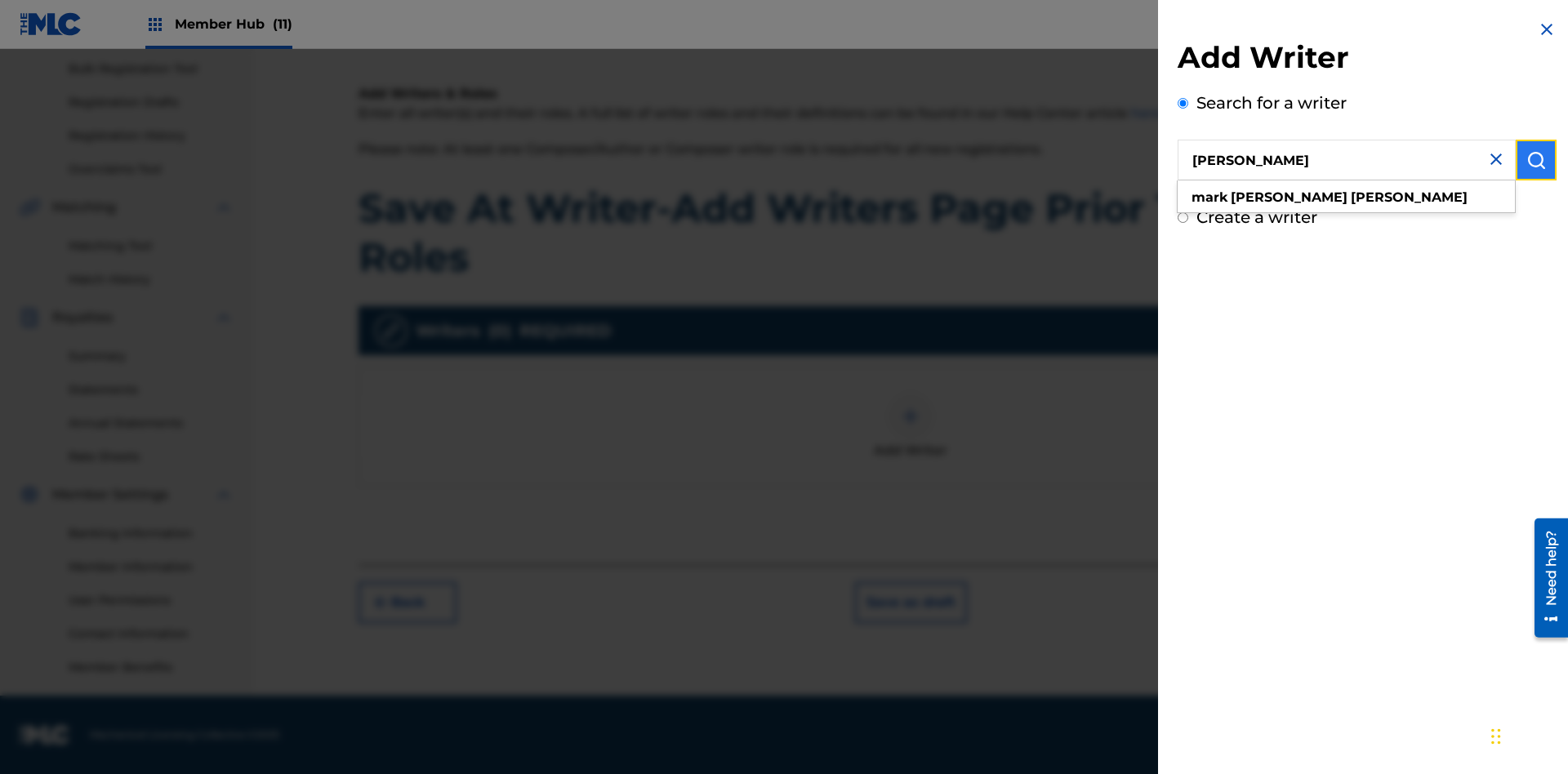
click at [1536, 160] on img "submit" at bounding box center [1536, 159] width 20 height 20
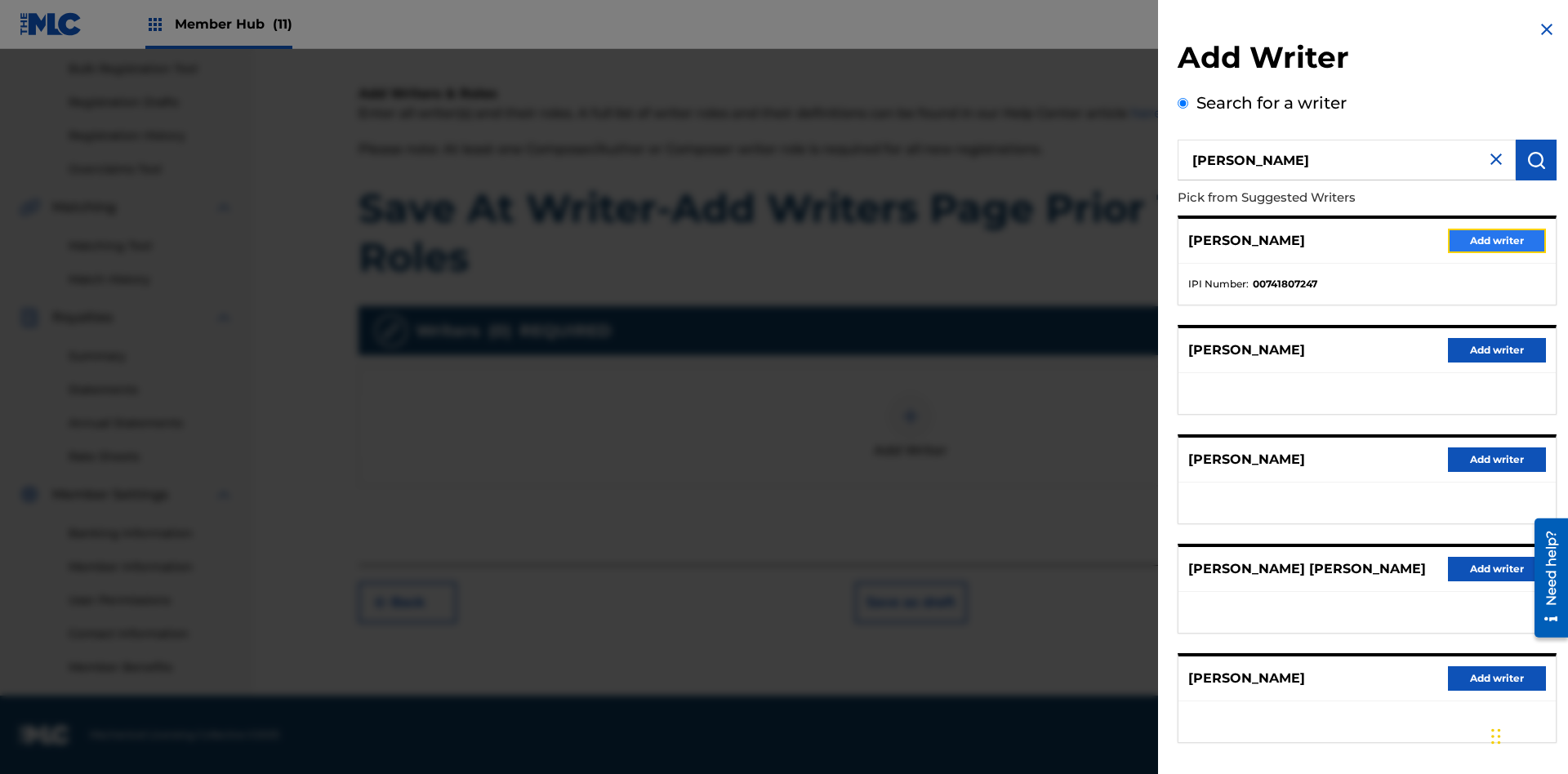
click at [1497, 240] on button "Add writer" at bounding box center [1497, 241] width 98 height 24
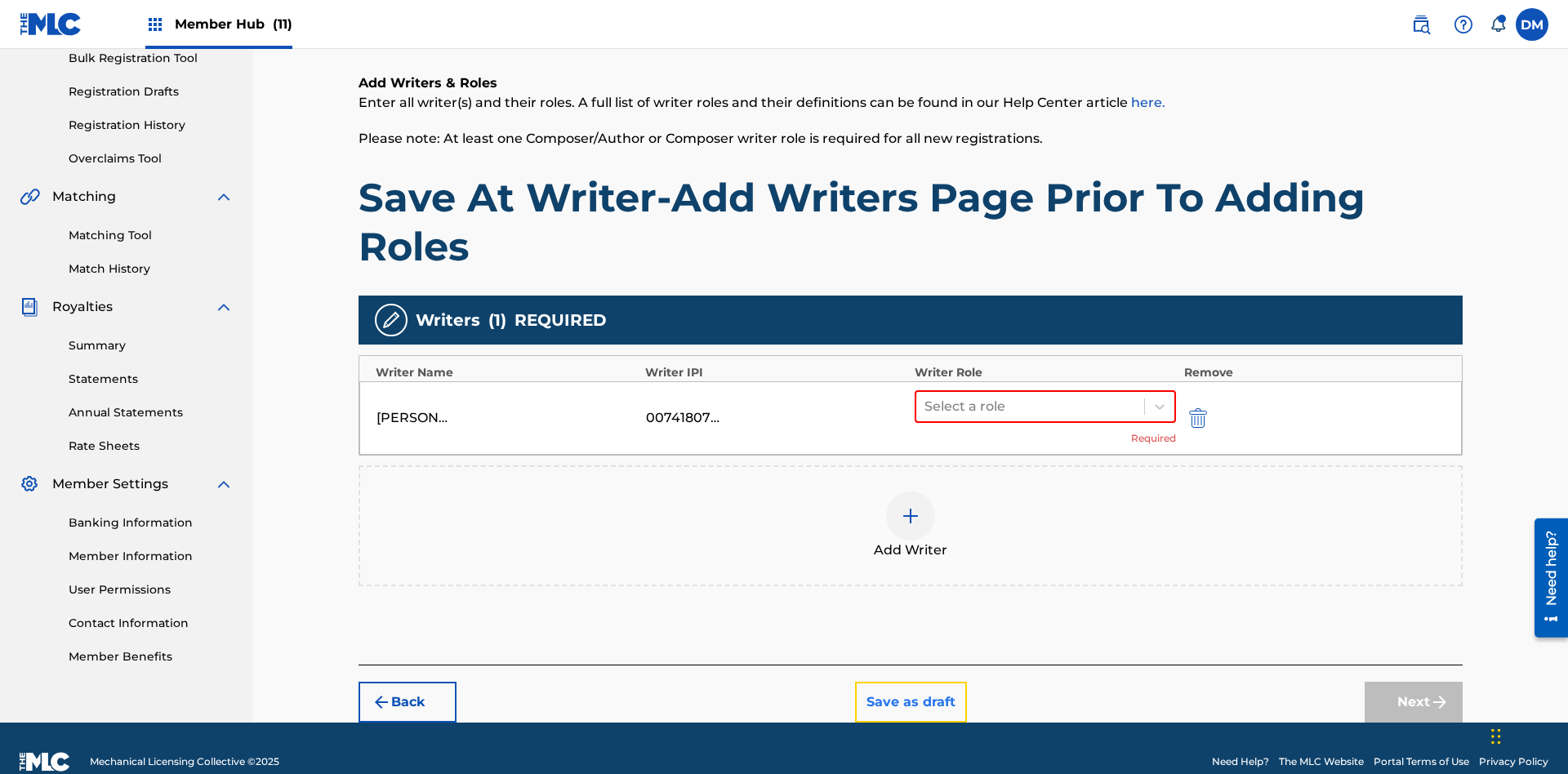
click at [909, 682] on button "Save as draft" at bounding box center [910, 703] width 112 height 41
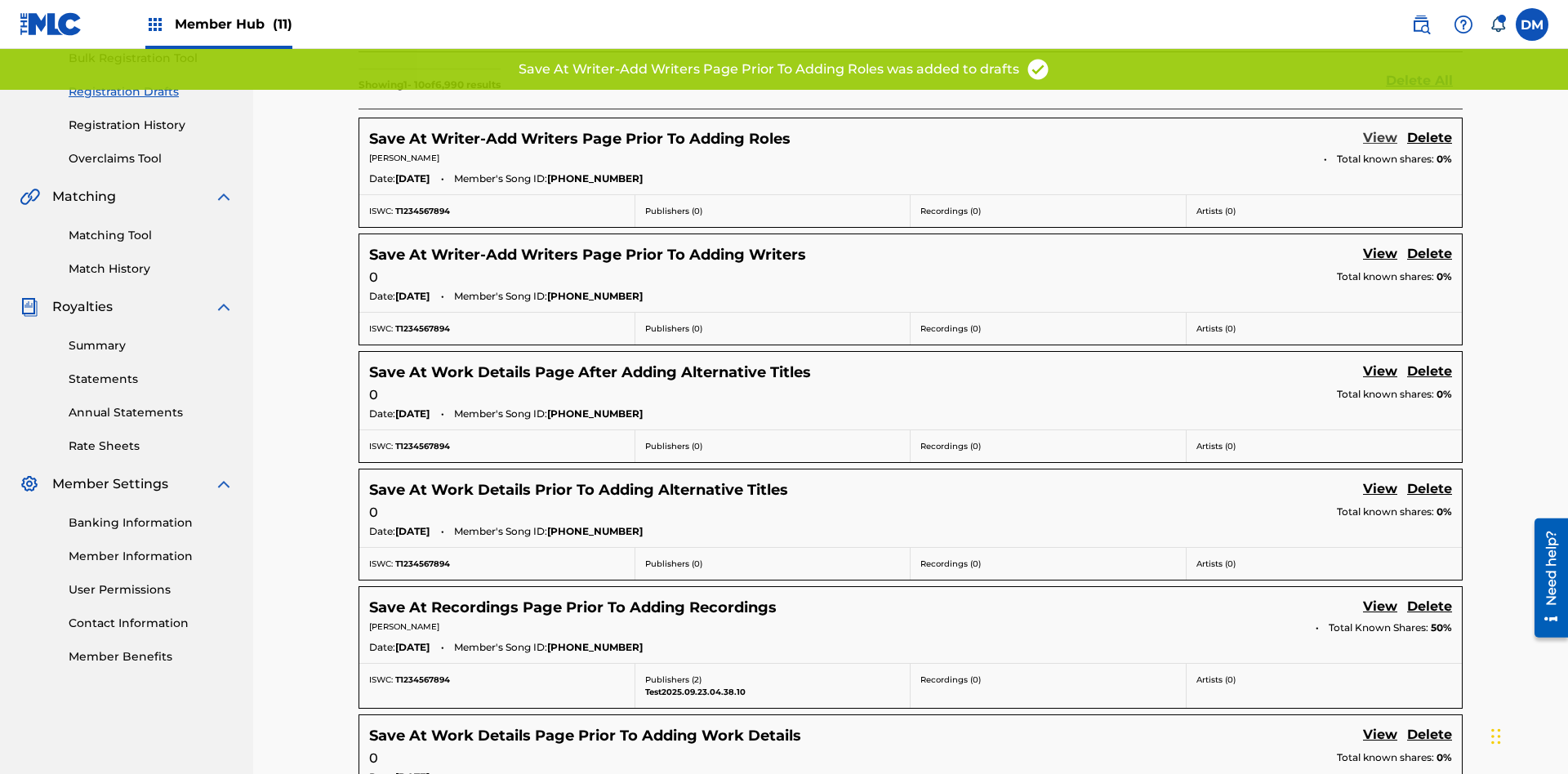
click at [1380, 128] on link "View" at bounding box center [1379, 139] width 34 height 23
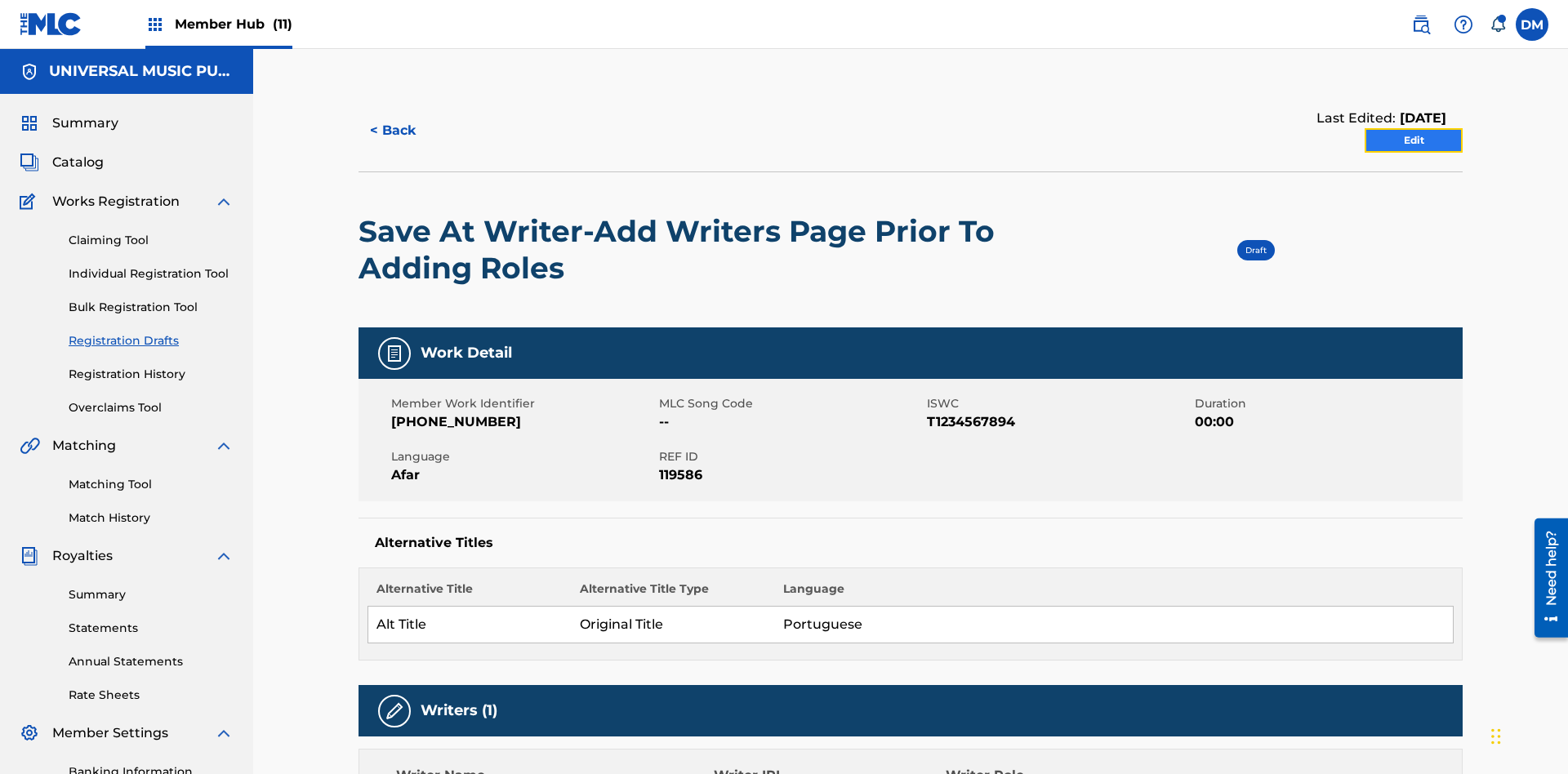
click at [1413, 128] on link "Edit" at bounding box center [1413, 140] width 98 height 24
